Goal: Find specific page/section: Find specific page/section

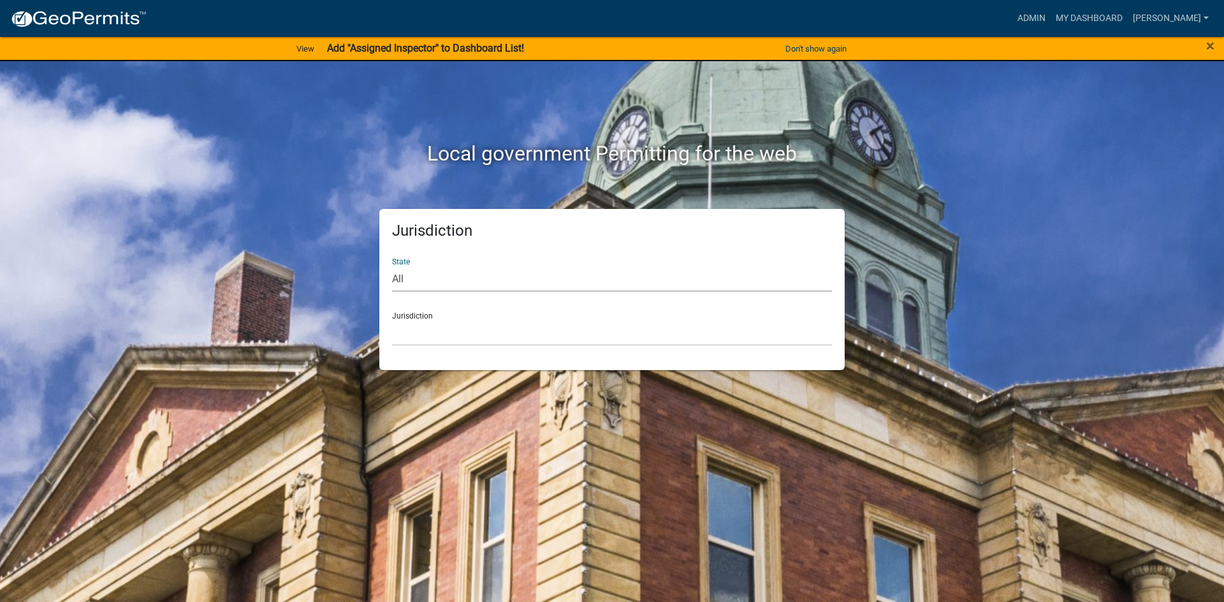
click at [410, 278] on select "All [US_STATE] [US_STATE] [US_STATE] [US_STATE] [US_STATE] [US_STATE] [US_STATE…" at bounding box center [612, 279] width 440 height 26
select select "[US_STATE]"
click at [392, 266] on select "All [US_STATE] [US_STATE] [US_STATE] [US_STATE] [US_STATE] [US_STATE] [US_STATE…" at bounding box center [612, 279] width 440 height 26
click at [417, 338] on select "[GEOGRAPHIC_DATA], [US_STATE] [GEOGRAPHIC_DATA], [US_STATE] [GEOGRAPHIC_DATA], …" at bounding box center [612, 333] width 440 height 26
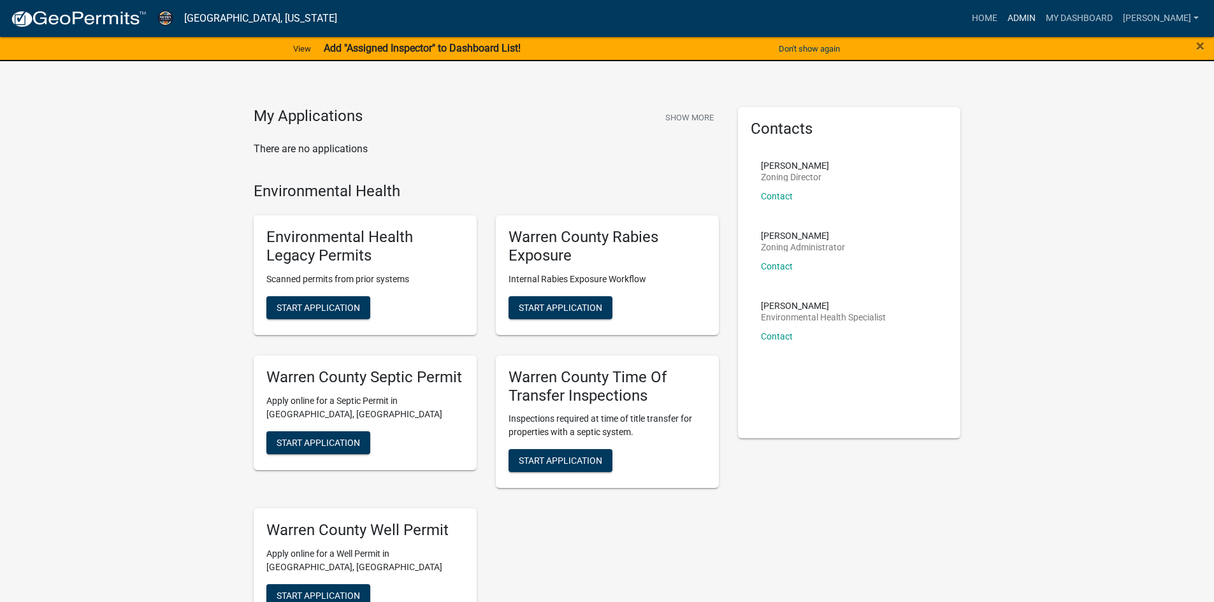
click at [1024, 13] on link "Admin" at bounding box center [1021, 18] width 38 height 24
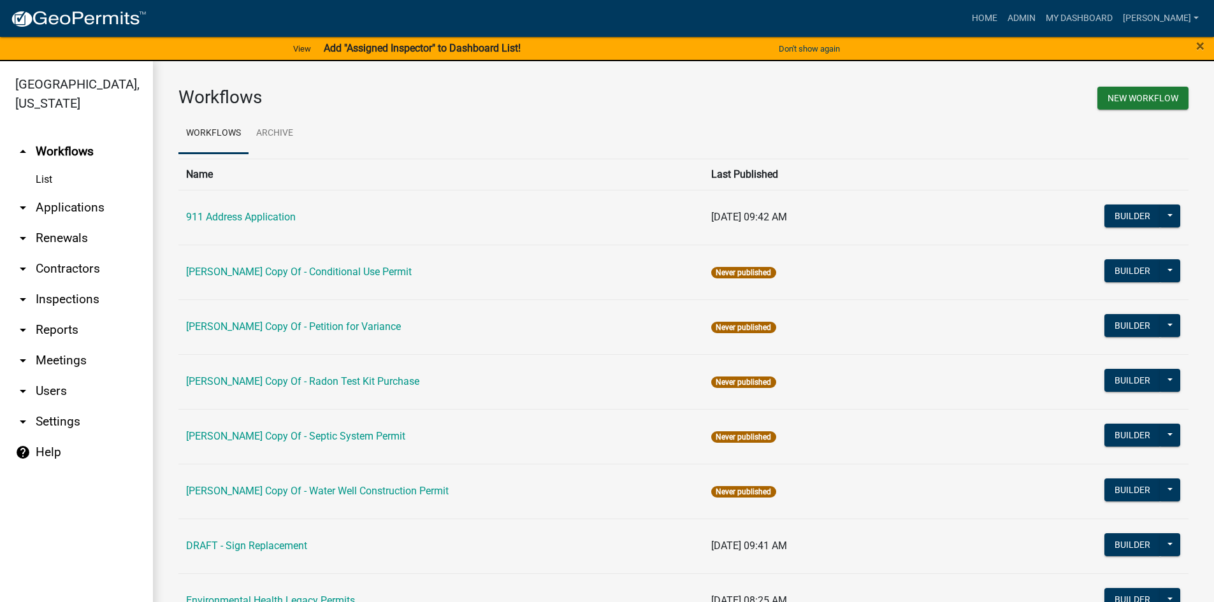
click at [22, 322] on icon "arrow_drop_down" at bounding box center [22, 329] width 15 height 15
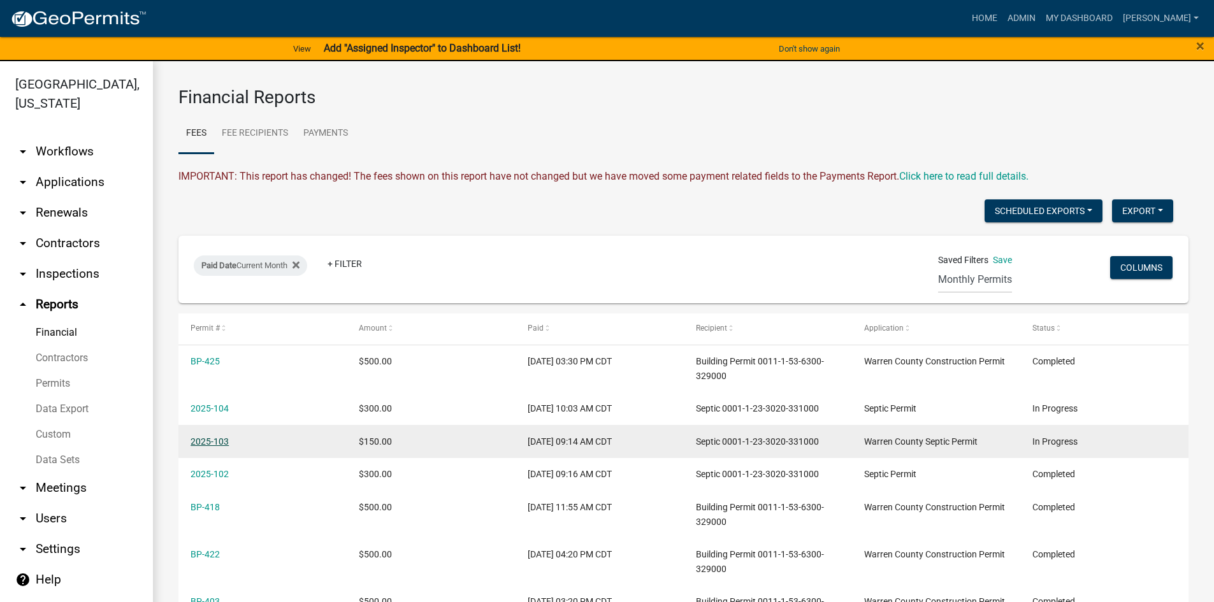
click at [207, 441] on link "2025-103" at bounding box center [210, 442] width 38 height 10
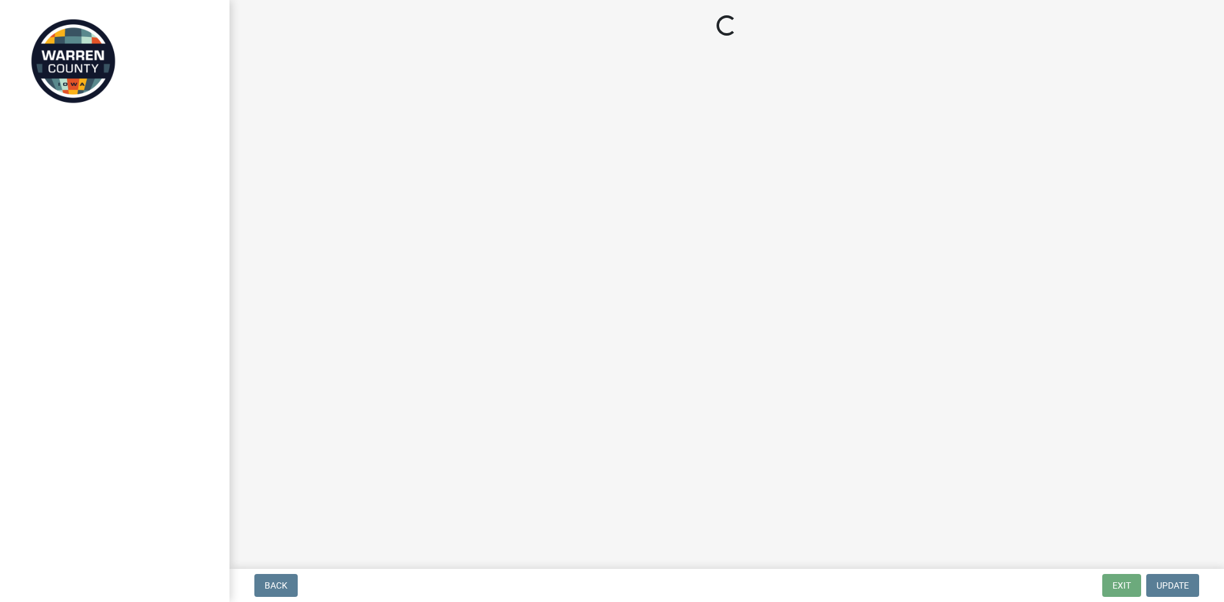
select select "b1466268-bb78-44d6-ba23-3d79a56a4944"
select select "d1e22d4f-68e7-4e9d-8701-604dd084f30f"
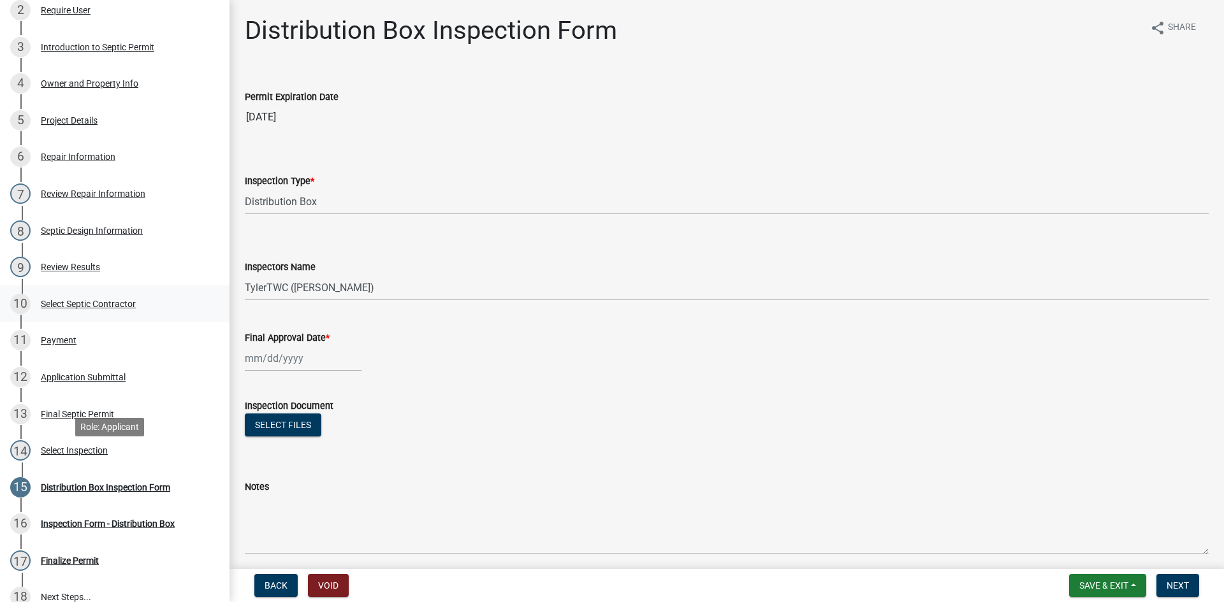
scroll to position [319, 0]
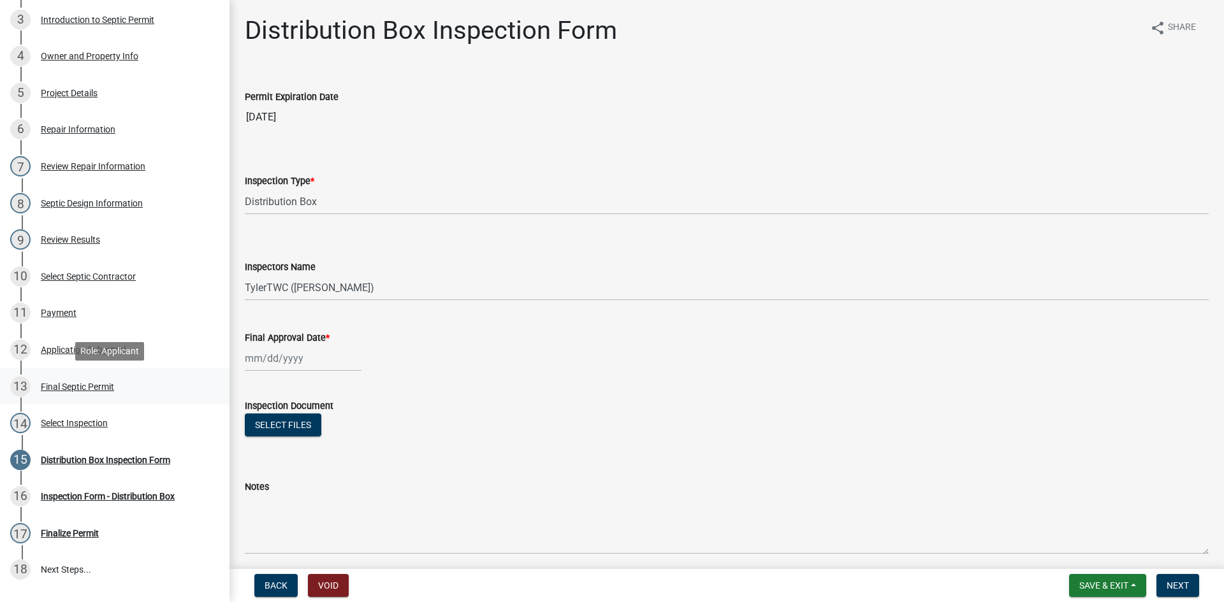
click at [68, 387] on div "Final Septic Permit" at bounding box center [77, 386] width 73 height 9
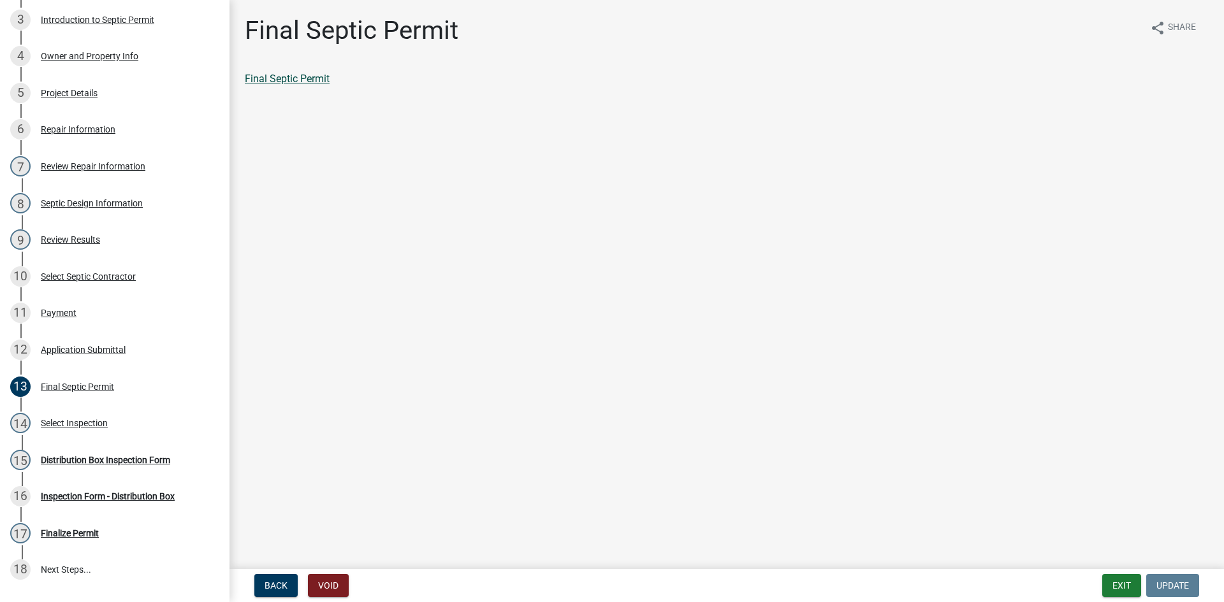
click at [314, 75] on link "Final Septic Permit" at bounding box center [287, 79] width 85 height 12
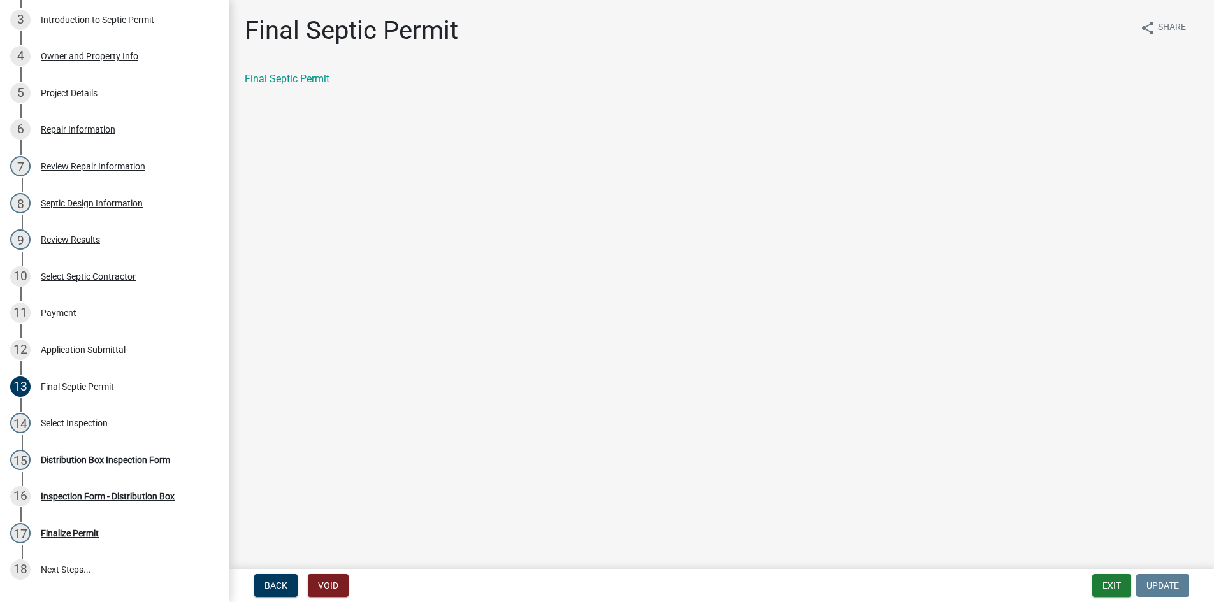
select select "0: null"
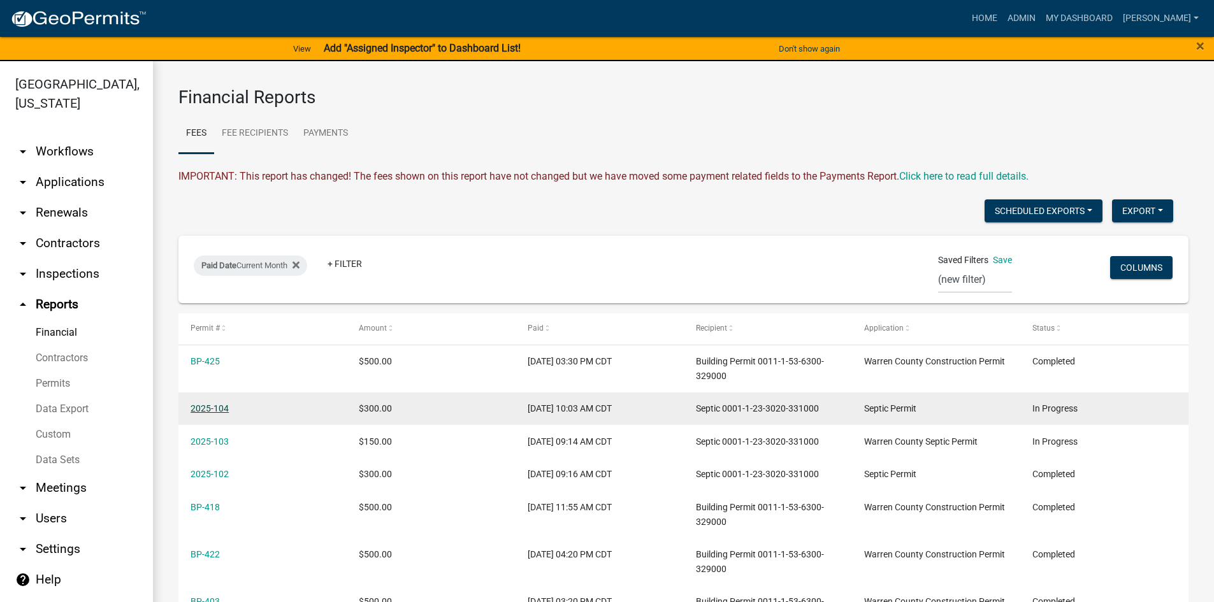
click at [206, 411] on link "2025-104" at bounding box center [210, 408] width 38 height 10
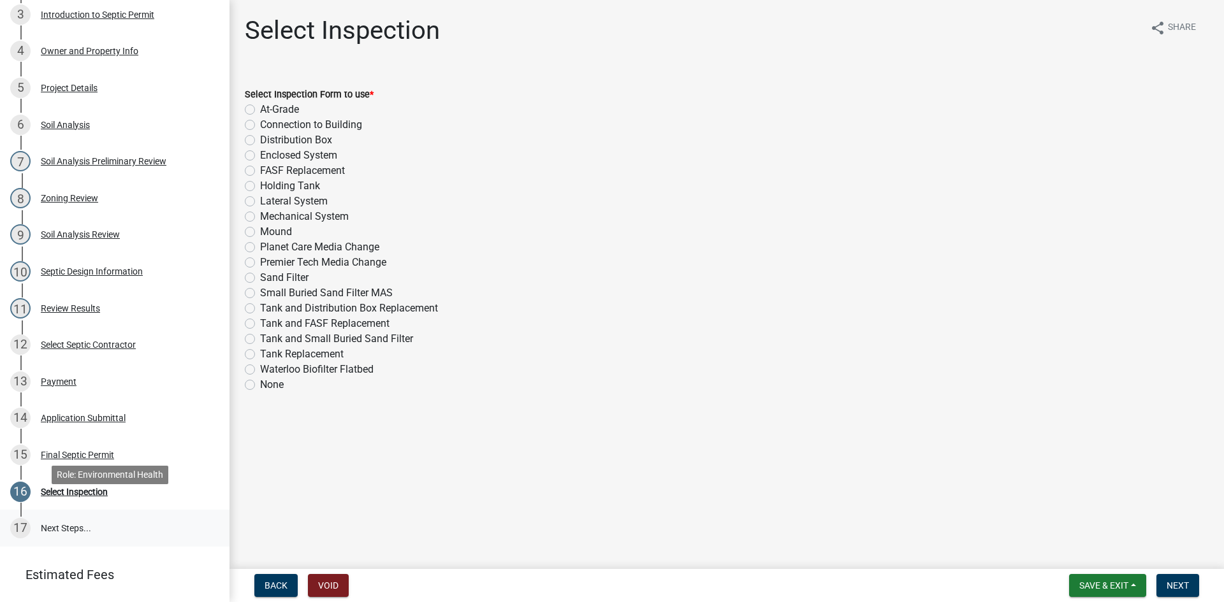
scroll to position [319, 0]
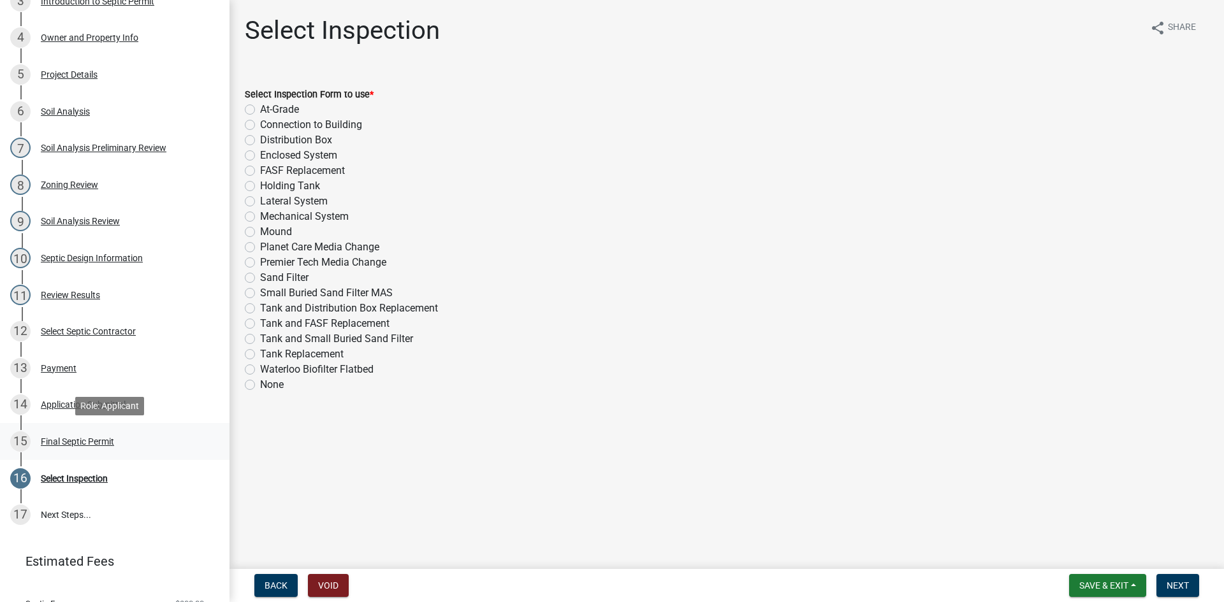
click at [68, 445] on div "Final Septic Permit" at bounding box center [77, 441] width 73 height 9
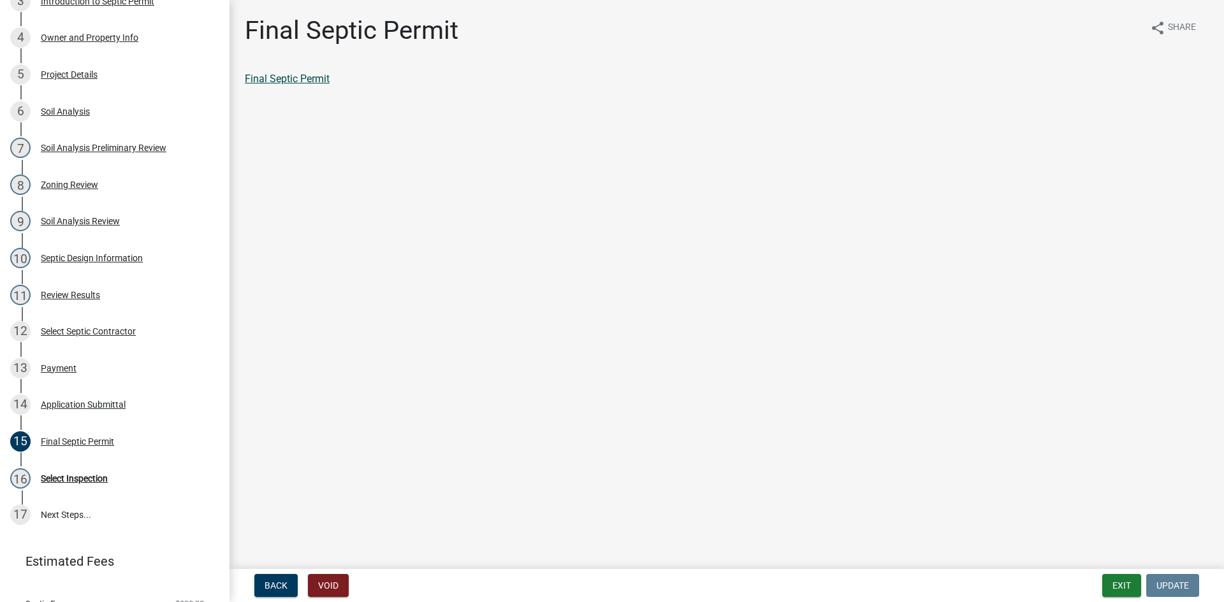
click at [314, 83] on link "Final Septic Permit" at bounding box center [287, 79] width 85 height 12
